Goal: Information Seeking & Learning: Learn about a topic

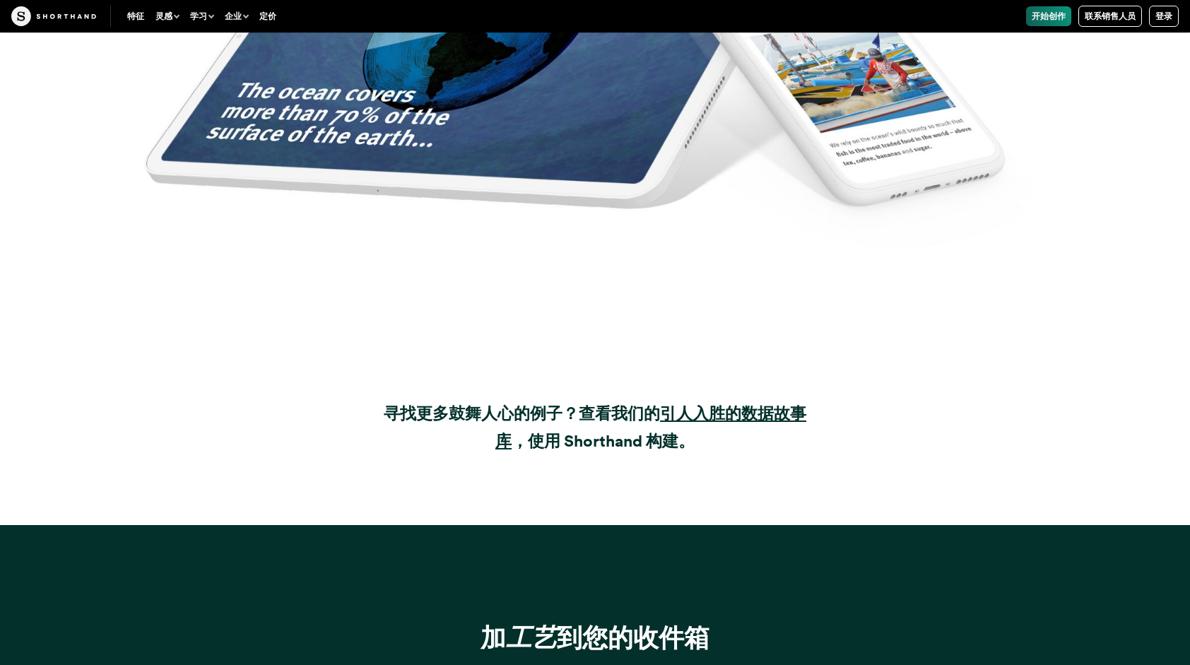
scroll to position [17865, 0]
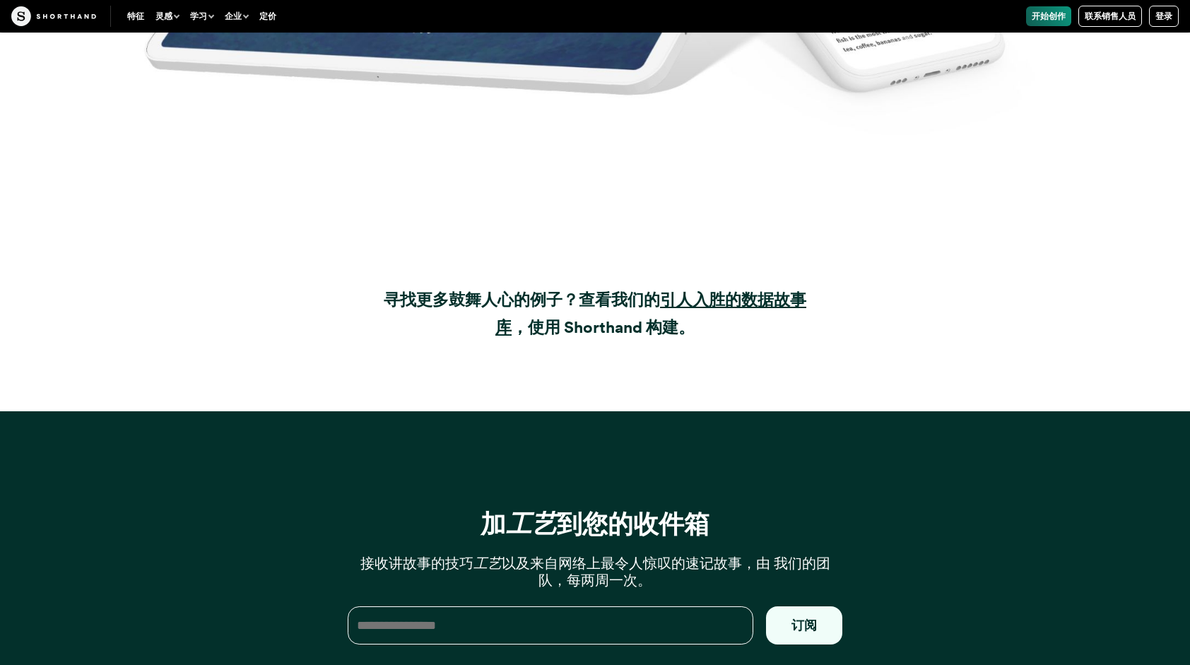
click at [550, 607] on input "email" at bounding box center [551, 626] width 406 height 38
type input "**********"
click at [826, 607] on button "订阅" at bounding box center [804, 626] width 76 height 38
click at [801, 607] on button "订阅" at bounding box center [804, 626] width 76 height 38
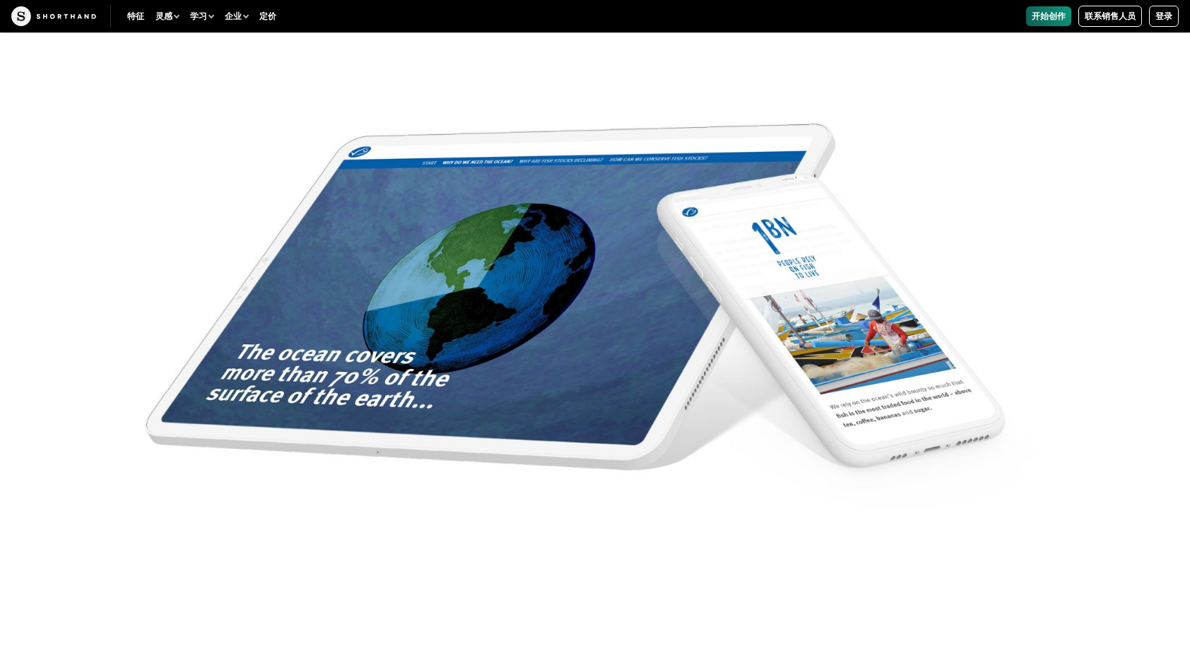
scroll to position [19320, 0]
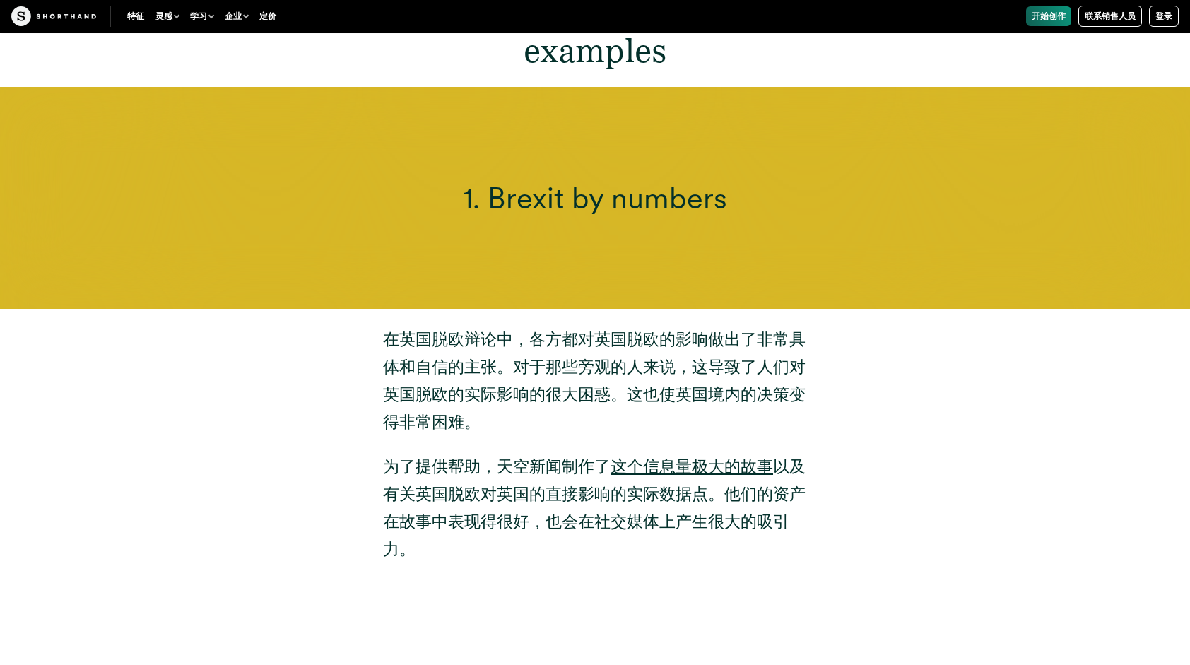
scroll to position [5168, 0]
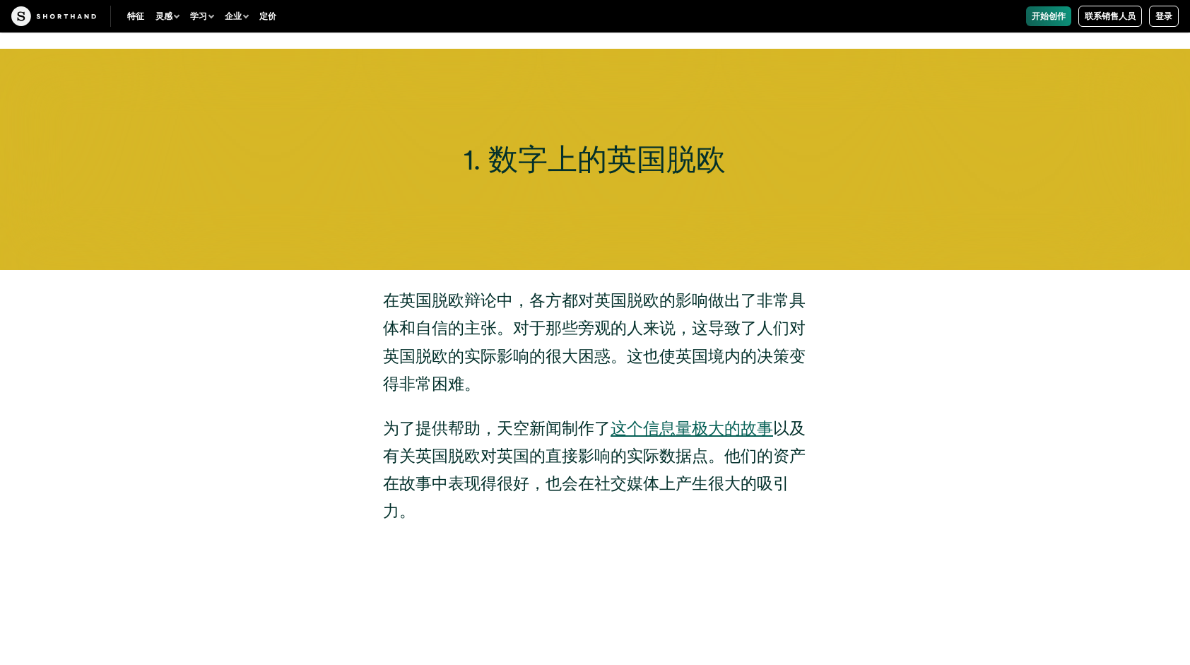
click at [673, 426] on link "这个信息量极大的故事" at bounding box center [692, 428] width 163 height 20
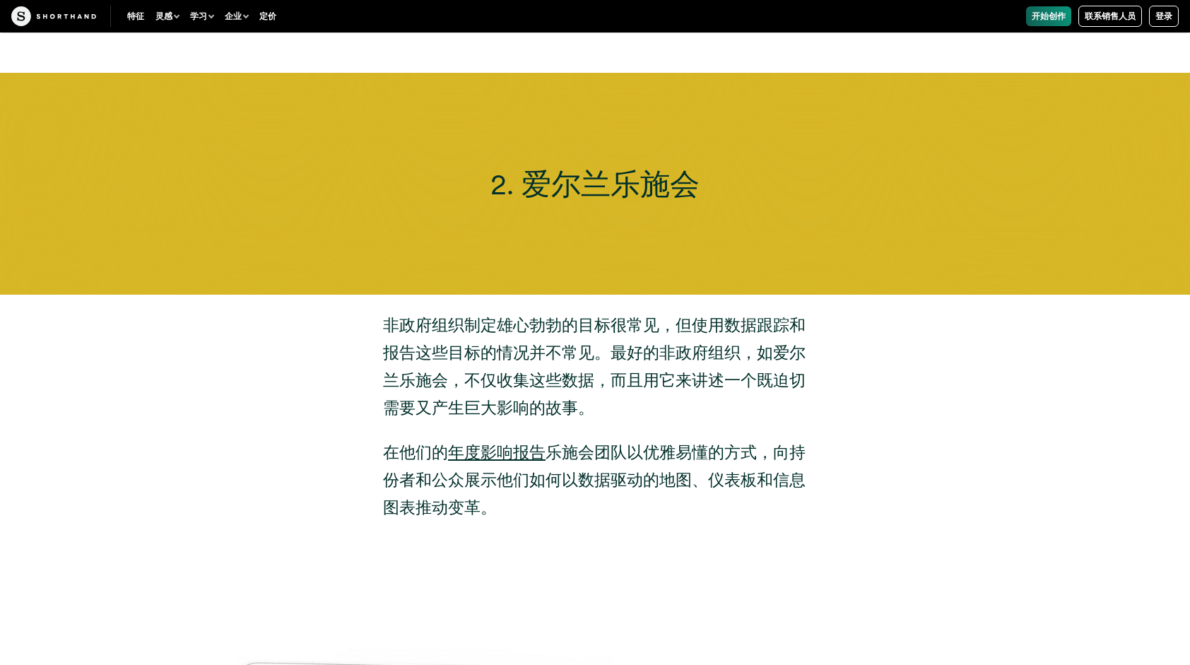
scroll to position [6994, 0]
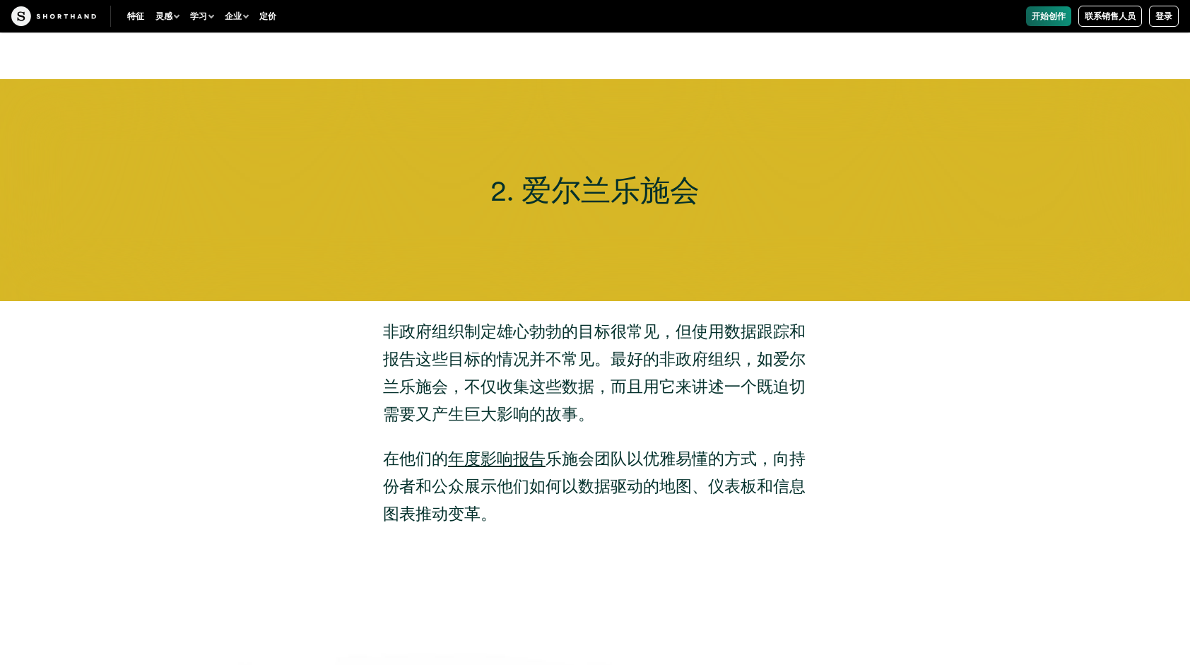
click at [645, 374] on p "非政府组织制定雄心勃勃的目标很常见，但使用数据跟踪和报告这些目标的情况并不常见。最好的非政府组织，如爱尔兰乐施会，不仅收集这些数据，而且用它来讲述一个既迫切需…" at bounding box center [595, 373] width 424 height 110
click at [684, 474] on p "在他们的 年度影响报告 乐施会团队以优雅易懂的方式，向持份者和公众展示他们如何以数据驱动的地图、仪表板和信息图表推动变革。" at bounding box center [595, 486] width 424 height 83
click at [525, 459] on link "年度影响报告" at bounding box center [497, 459] width 98 height 20
